Goal: Transaction & Acquisition: Purchase product/service

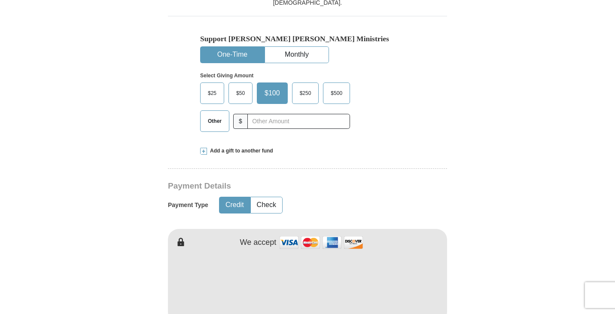
scroll to position [258, 0]
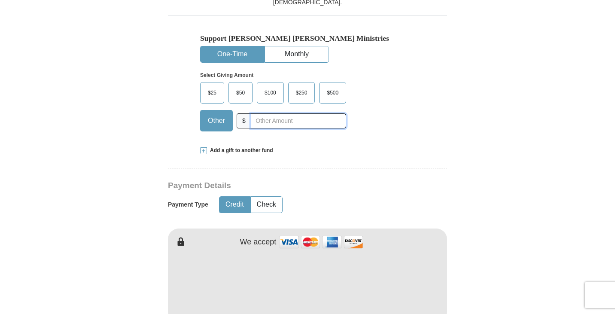
click at [264, 121] on input "text" at bounding box center [298, 120] width 95 height 15
type input "1"
click at [205, 151] on span at bounding box center [203, 150] width 7 height 7
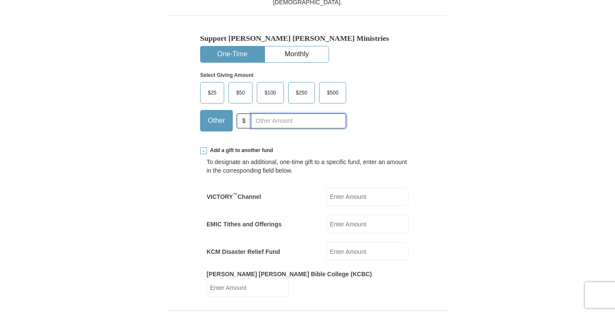
click at [259, 124] on input "text" at bounding box center [298, 120] width 95 height 15
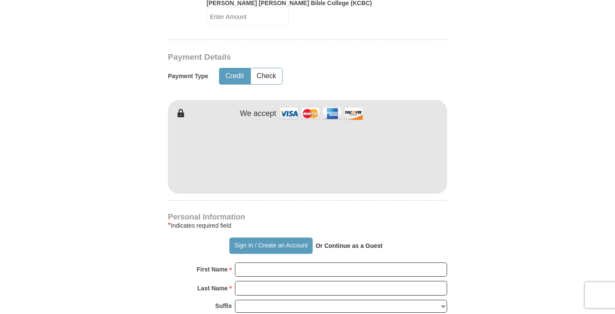
scroll to position [559, 0]
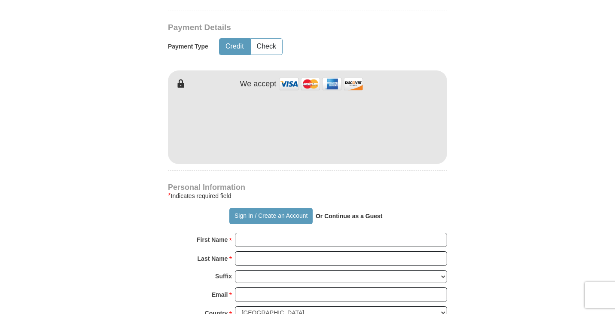
type input "1882.00"
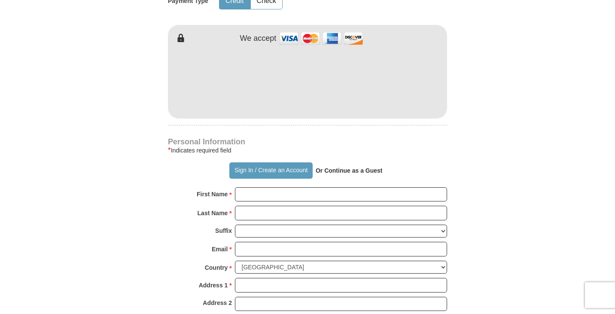
scroll to position [645, 0]
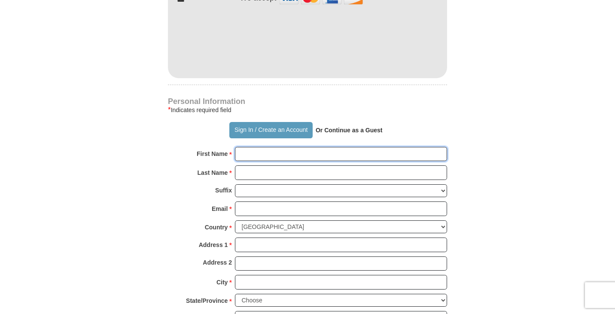
click at [260, 150] on input "First Name *" at bounding box center [341, 154] width 212 height 15
type input "[PERSON_NAME]"
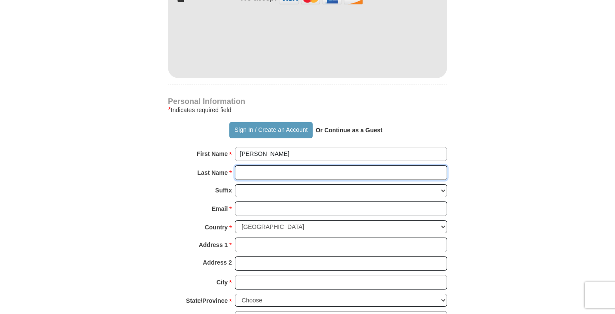
click at [248, 167] on input "Last Name *" at bounding box center [341, 172] width 212 height 15
type input "[PERSON_NAME]"
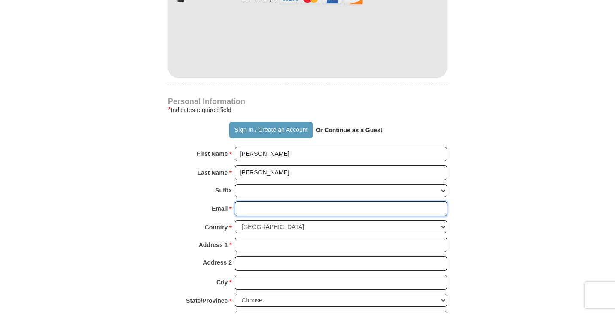
click at [244, 202] on input "Email *" at bounding box center [341, 209] width 212 height 15
type input "[EMAIL_ADDRESS][DOMAIN_NAME]"
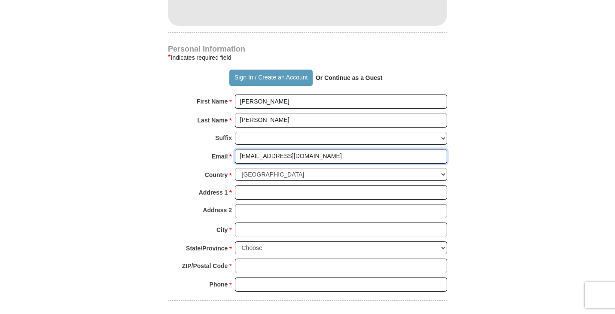
scroll to position [731, 0]
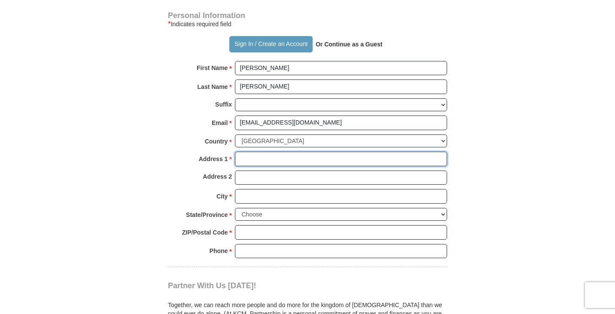
click at [248, 154] on input "Address 1 *" at bounding box center [341, 159] width 212 height 15
type input "[STREET_ADDRESS]"
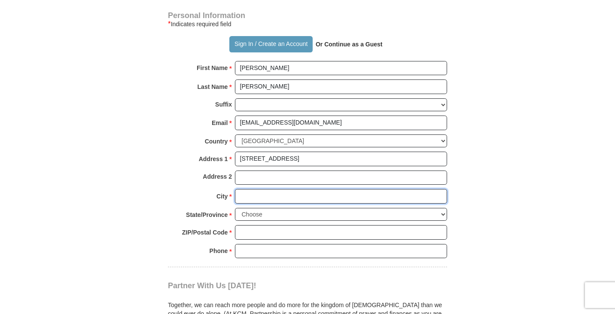
click at [246, 189] on input "City *" at bounding box center [341, 196] width 212 height 15
type input "[GEOGRAPHIC_DATA]"
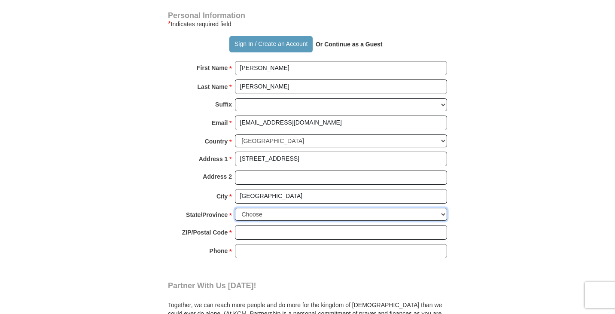
click at [253, 208] on select "Choose [US_STATE] [US_STATE] [US_STATE] [US_STATE] [US_STATE] Armed Forces Amer…" at bounding box center [341, 214] width 212 height 13
select select "TN"
click at [235, 208] on select "Choose [US_STATE] [US_STATE] [US_STATE] [US_STATE] [US_STATE] Armed Forces Amer…" at bounding box center [341, 214] width 212 height 13
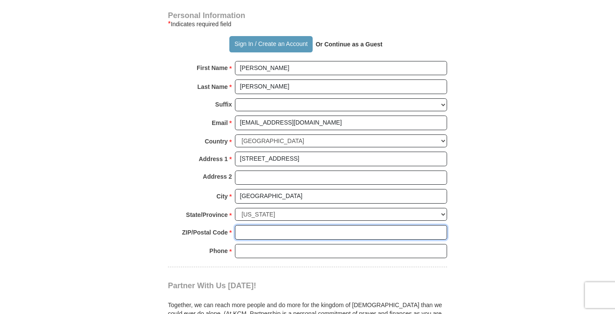
click at [245, 229] on input "ZIP/Postal Code *" at bounding box center [341, 232] width 212 height 15
type input "37090"
click at [259, 246] on input "Phone * *" at bounding box center [341, 251] width 212 height 15
type input "[PHONE_NUMBER]"
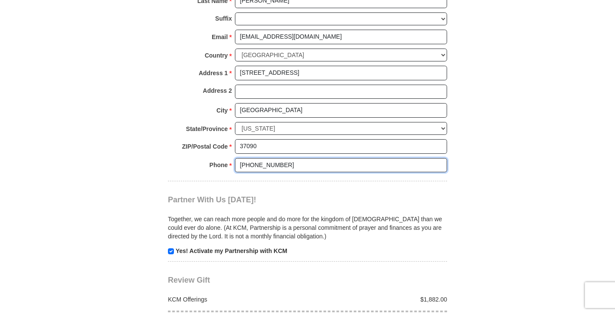
scroll to position [860, 0]
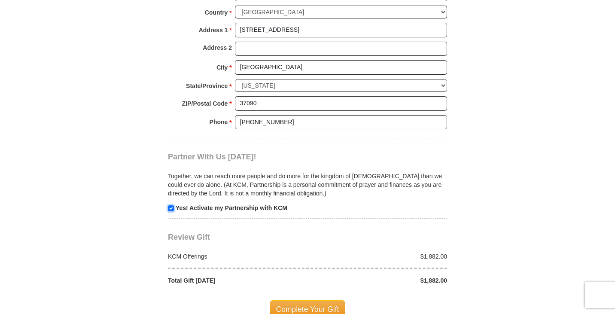
click at [171, 205] on input "checkbox" at bounding box center [171, 208] width 6 height 6
checkbox input "false"
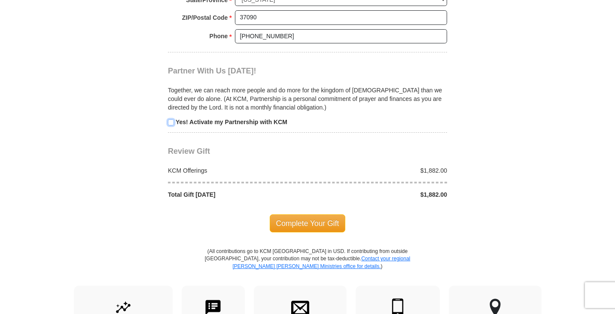
scroll to position [988, 0]
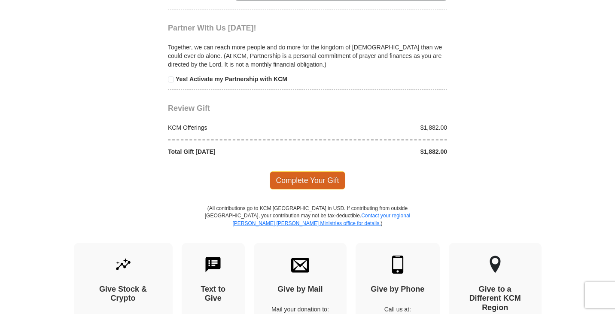
click at [306, 174] on span "Complete Your Gift" at bounding box center [308, 180] width 76 height 18
